Goal: Task Accomplishment & Management: Manage account settings

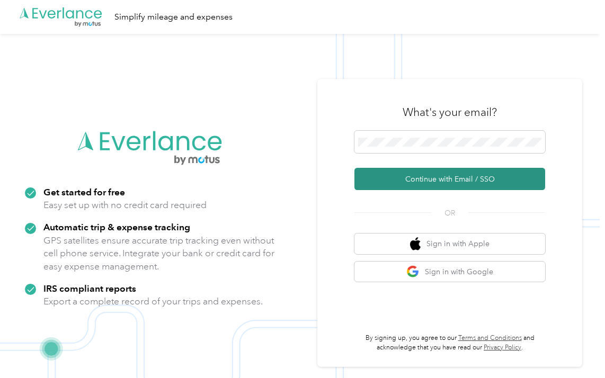
click at [439, 180] on button "Continue with Email / SSO" at bounding box center [449, 179] width 191 height 22
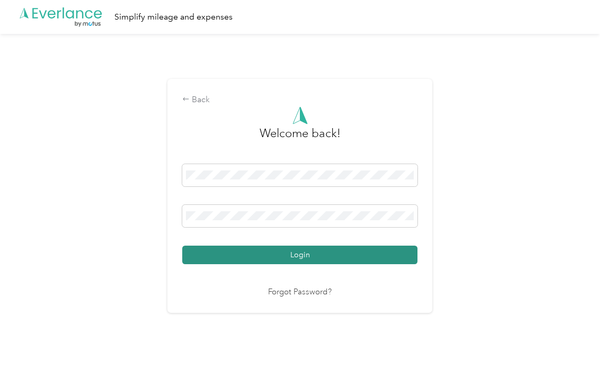
click at [267, 261] on button "Login" at bounding box center [299, 255] width 235 height 19
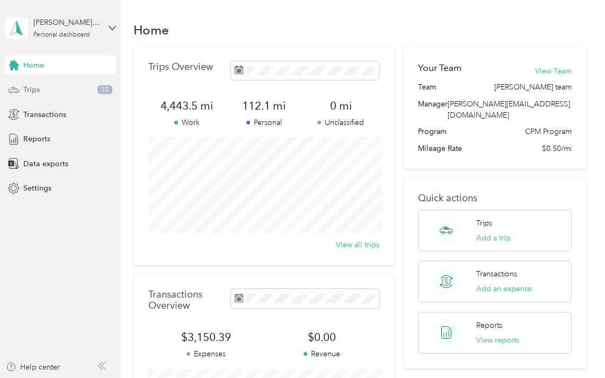
click at [68, 83] on div "Trips 10" at bounding box center [60, 90] width 111 height 19
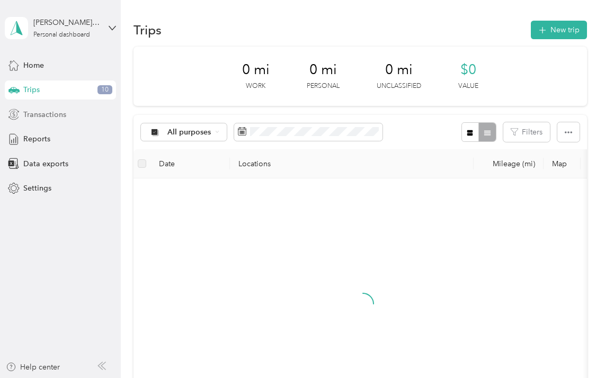
click at [58, 117] on span "Transactions" at bounding box center [44, 114] width 43 height 11
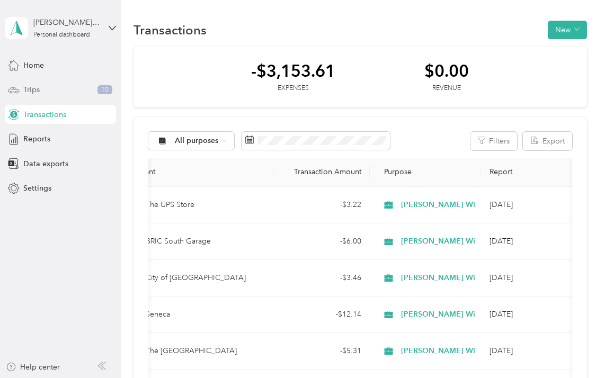
click at [39, 91] on span "Trips" at bounding box center [31, 89] width 16 height 11
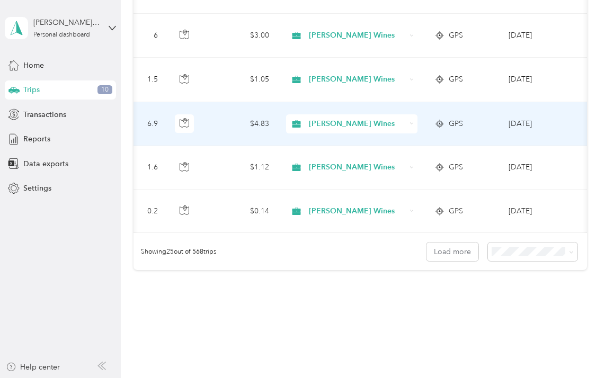
scroll to position [1077, 0]
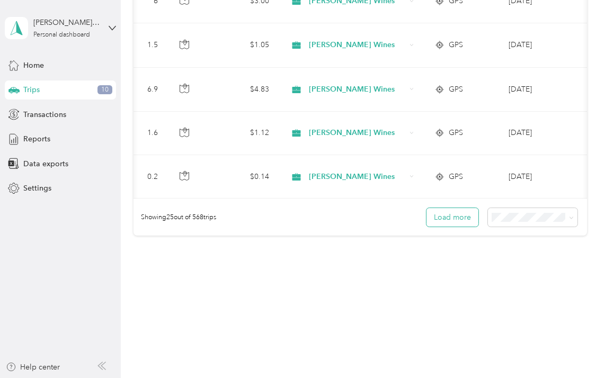
click at [466, 217] on button "Load more" at bounding box center [452, 217] width 52 height 19
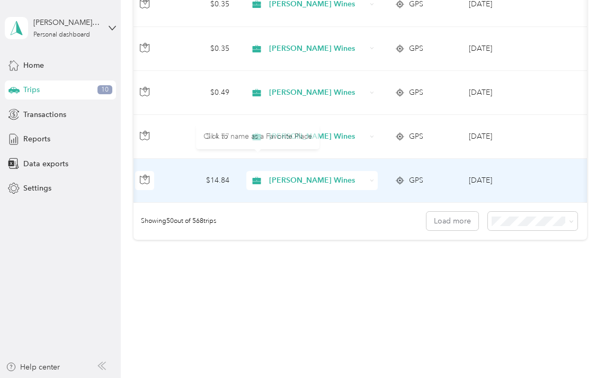
scroll to position [0, 419]
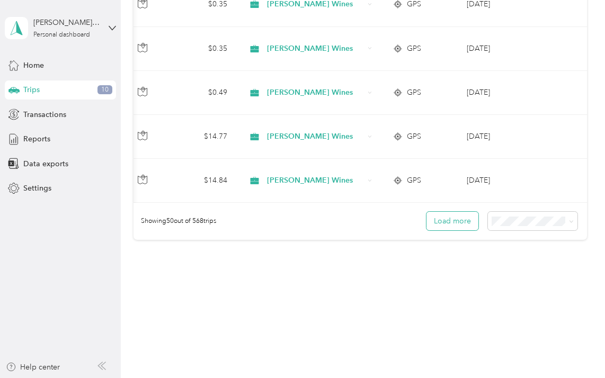
click at [461, 213] on button "Load more" at bounding box center [452, 221] width 52 height 19
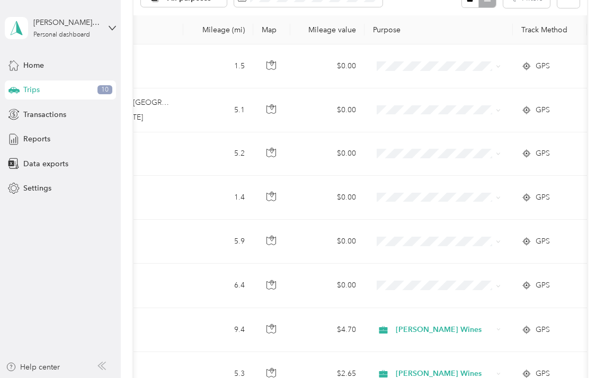
scroll to position [0, 0]
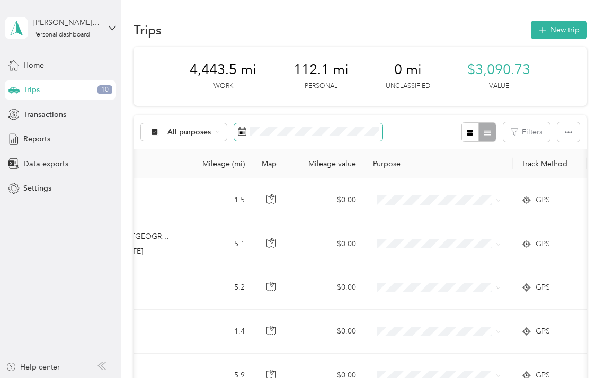
click at [356, 137] on span at bounding box center [308, 132] width 148 height 18
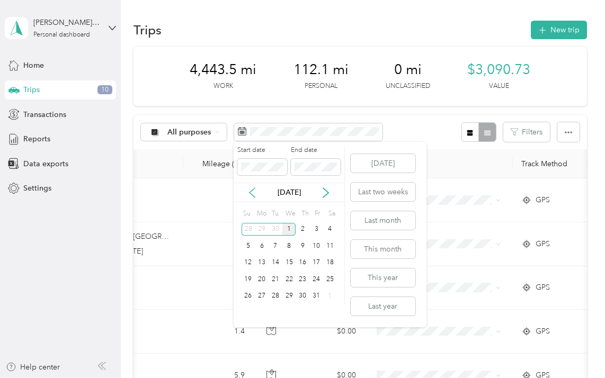
click at [253, 193] on icon at bounding box center [252, 193] width 11 height 11
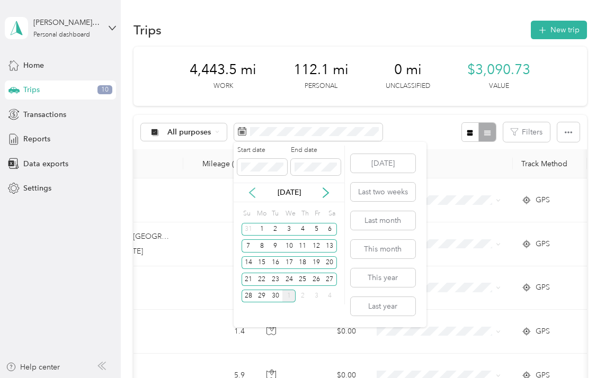
click at [253, 193] on icon at bounding box center [252, 193] width 11 height 11
click at [377, 278] on button "This year" at bounding box center [383, 278] width 65 height 19
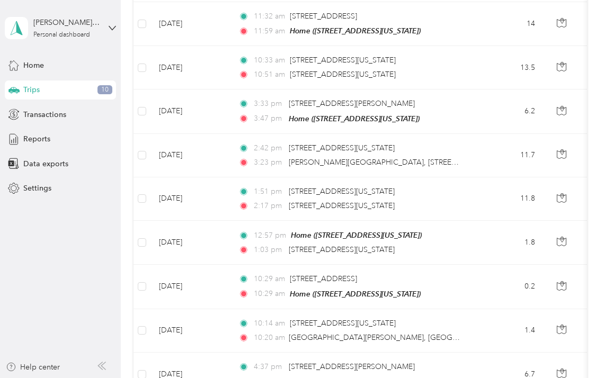
scroll to position [1077, 0]
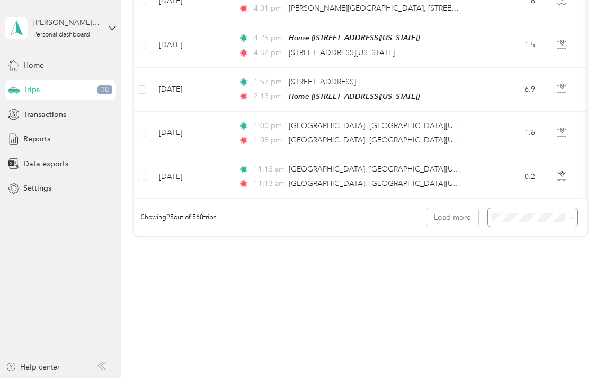
click at [512, 220] on span at bounding box center [533, 217] width 90 height 19
click at [515, 273] on li "100 per load" at bounding box center [538, 270] width 90 height 19
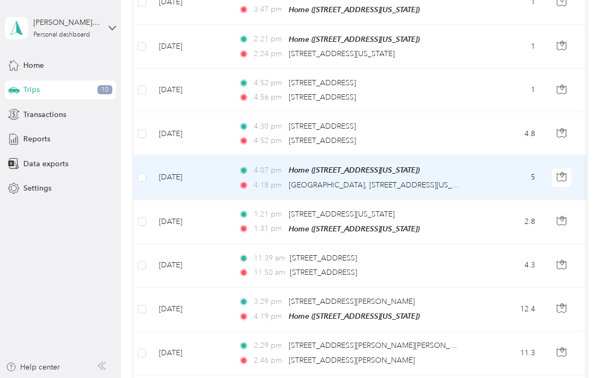
scroll to position [4354, 0]
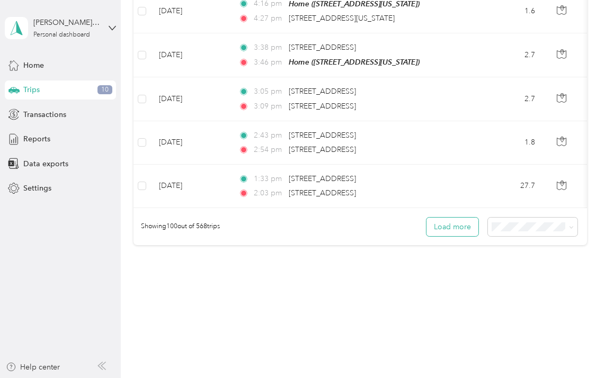
click at [462, 218] on button "Load more" at bounding box center [452, 227] width 52 height 19
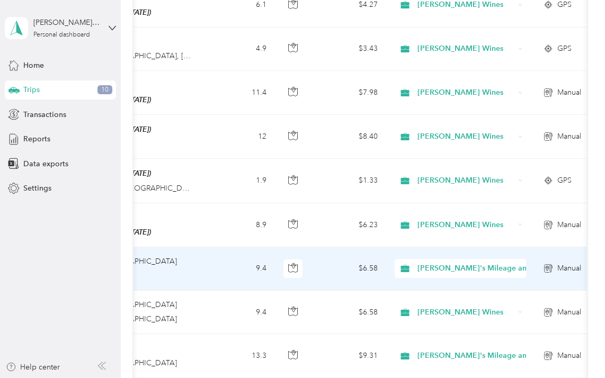
scroll to position [0, 277]
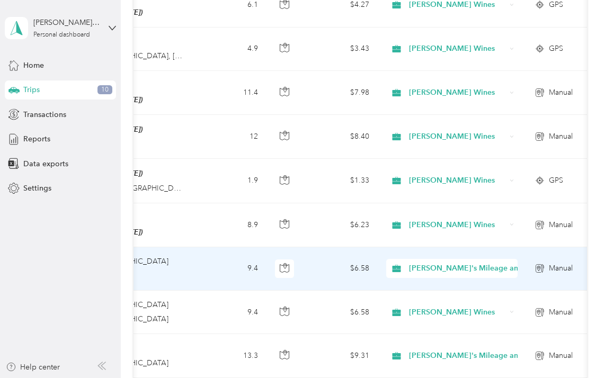
click at [509, 259] on div "[PERSON_NAME]'s Mileage and Tolls" at bounding box center [451, 268] width 131 height 19
click at [485, 168] on span "[PERSON_NAME] Wines" at bounding box center [494, 168] width 162 height 11
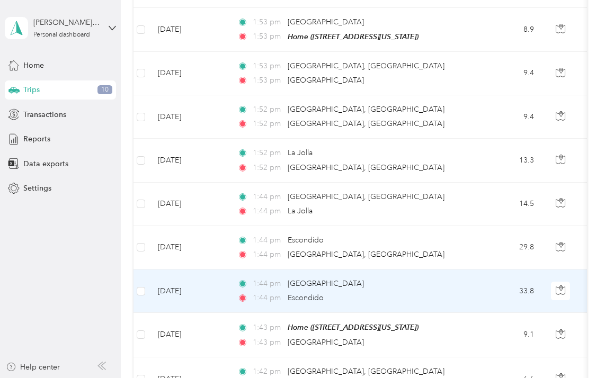
scroll to position [0, 0]
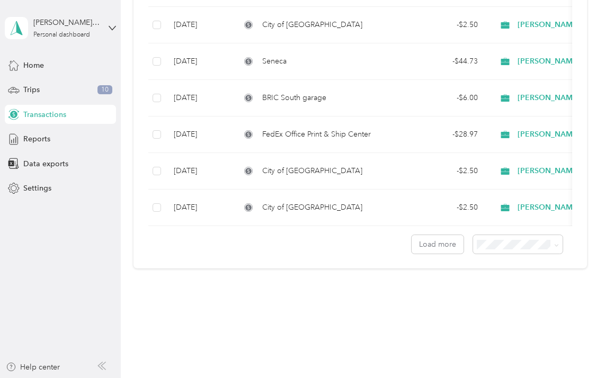
scroll to position [875, 0]
click at [73, 88] on div "Trips 10" at bounding box center [60, 90] width 111 height 19
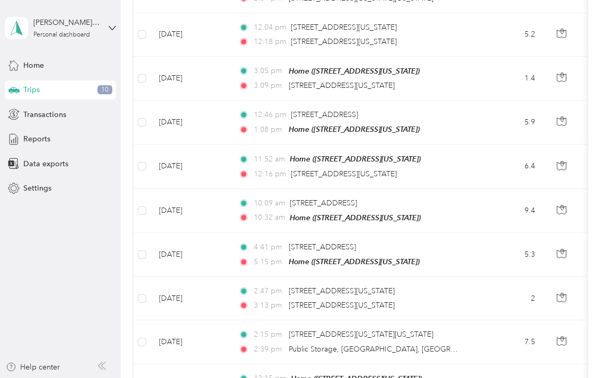
scroll to position [4354, 0]
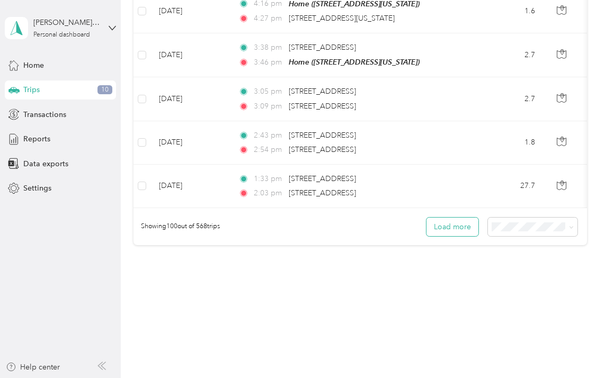
click at [454, 218] on button "Load more" at bounding box center [452, 227] width 52 height 19
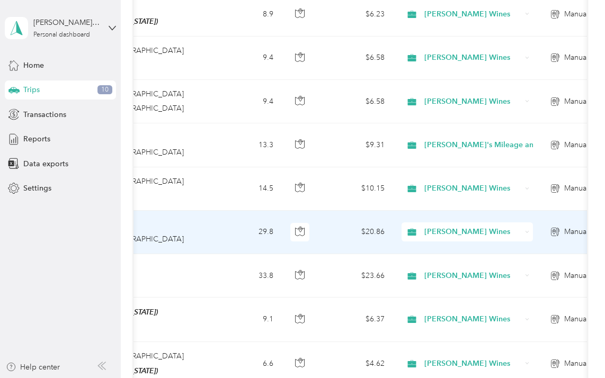
scroll to position [7107, 0]
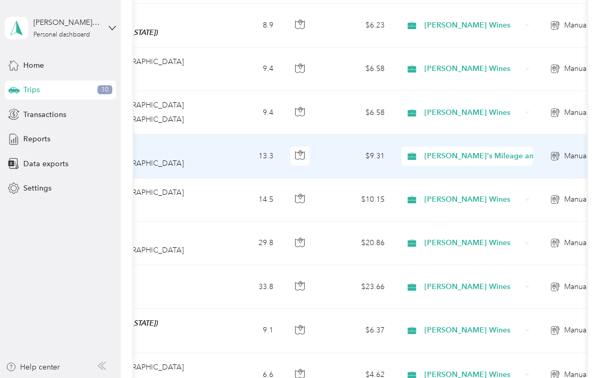
click at [497, 150] on span "[PERSON_NAME]'s Mileage and Tolls" at bounding box center [490, 156] width 132 height 12
click at [479, 209] on li "[PERSON_NAME] Wines" at bounding box center [500, 207] width 196 height 19
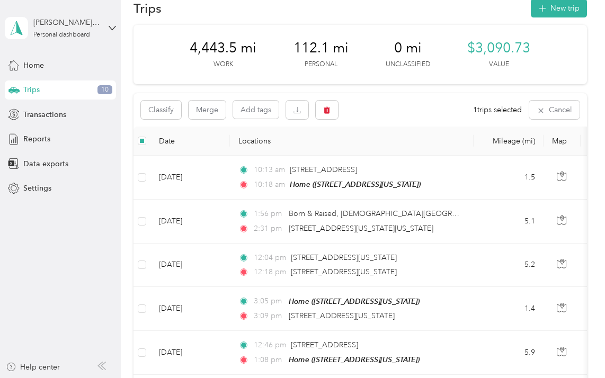
scroll to position [0, 0]
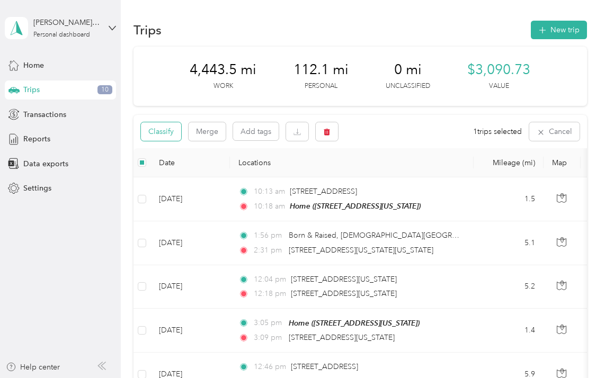
click at [159, 128] on button "Classify" at bounding box center [161, 131] width 40 height 19
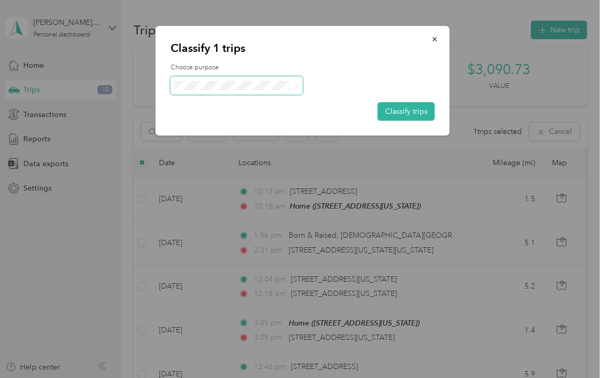
click at [242, 93] on span at bounding box center [237, 85] width 132 height 19
click at [251, 159] on span "[PERSON_NAME] Wines" at bounding box center [278, 160] width 162 height 11
click at [411, 108] on button "Classify trips" at bounding box center [406, 111] width 57 height 19
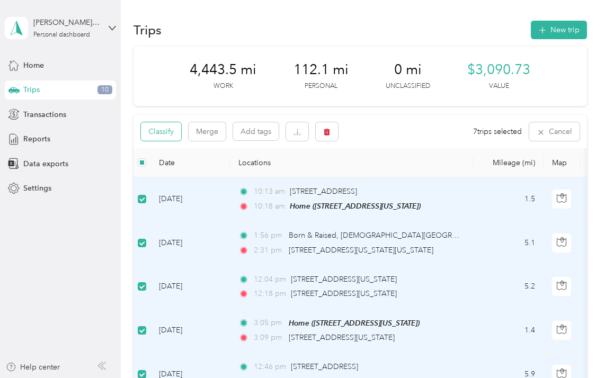
click at [165, 134] on button "Classify" at bounding box center [161, 131] width 40 height 19
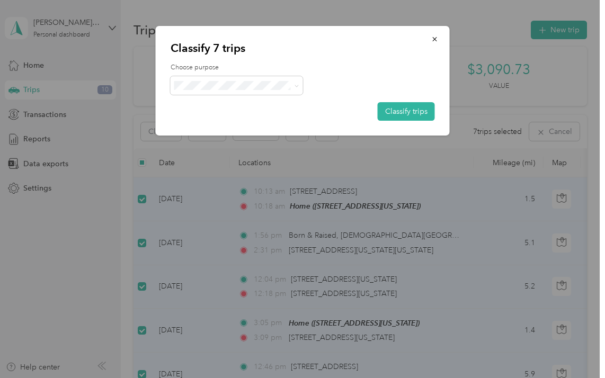
click at [235, 98] on div "Choose purpose Classify trips" at bounding box center [303, 92] width 264 height 58
click at [237, 92] on span at bounding box center [237, 85] width 132 height 19
click at [403, 118] on button "Classify trips" at bounding box center [406, 111] width 57 height 19
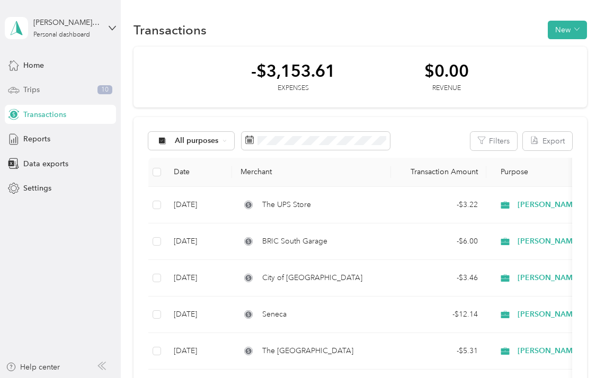
click at [66, 91] on div "Trips 10" at bounding box center [60, 90] width 111 height 19
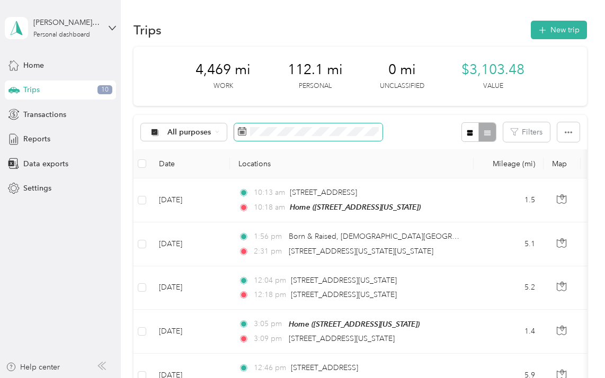
click at [346, 124] on span at bounding box center [308, 132] width 148 height 18
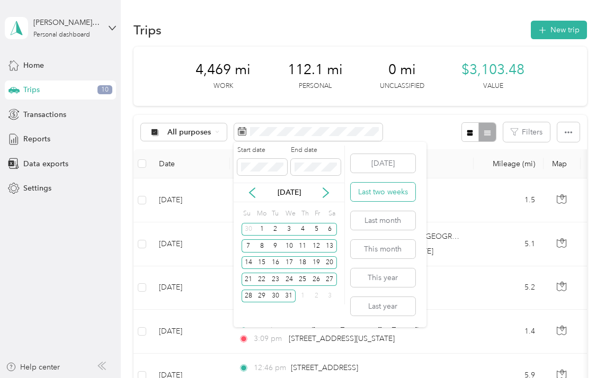
click at [386, 196] on button "Last two weeks" at bounding box center [383, 192] width 65 height 19
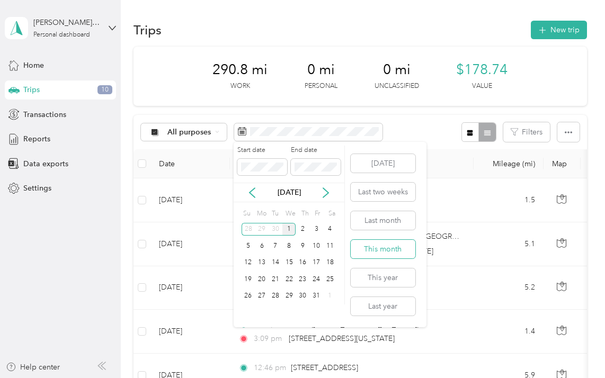
click at [379, 240] on button "This month" at bounding box center [383, 249] width 65 height 19
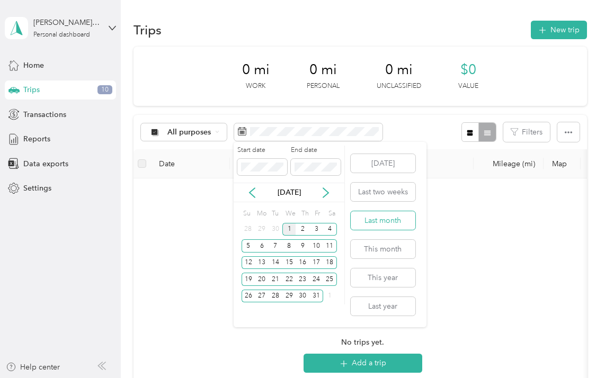
click at [372, 222] on button "Last month" at bounding box center [383, 220] width 65 height 19
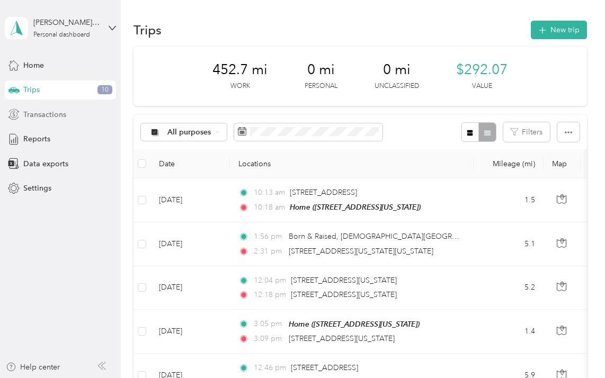
click at [49, 120] on div "Transactions" at bounding box center [60, 114] width 111 height 19
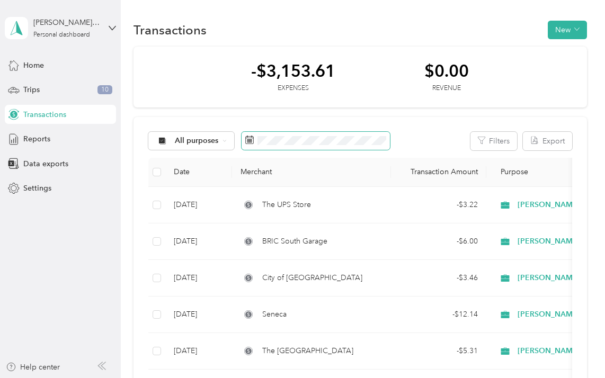
click at [328, 145] on span at bounding box center [316, 141] width 148 height 18
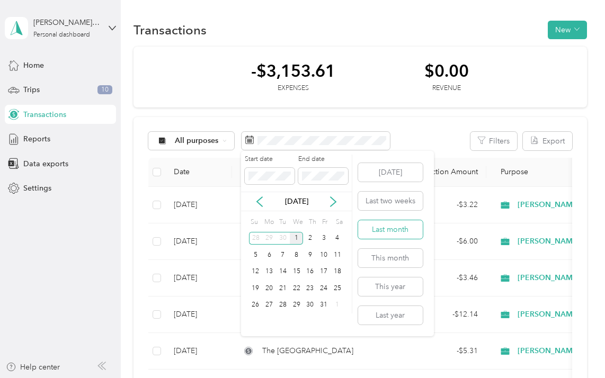
click at [387, 228] on button "Last month" at bounding box center [390, 229] width 65 height 19
